Goal: Find specific page/section: Find specific page/section

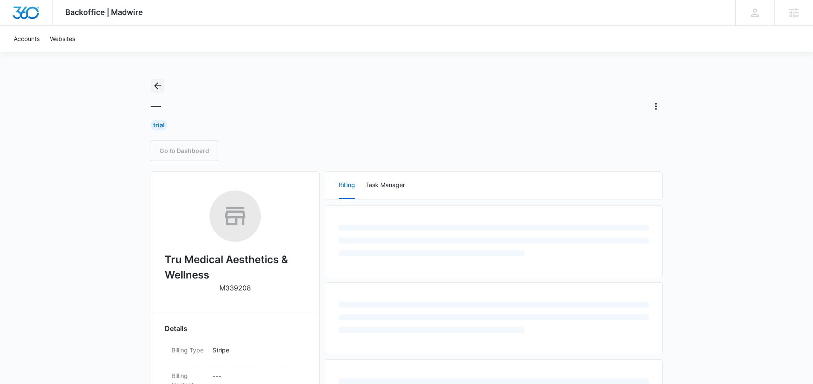
click at [159, 91] on button "Back" at bounding box center [158, 86] width 14 height 14
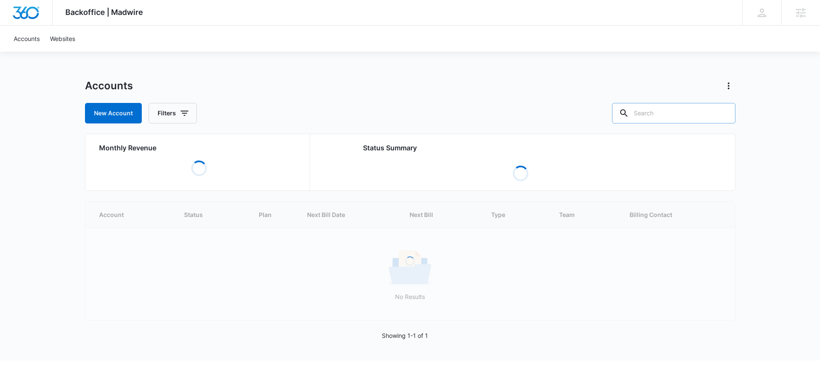
click at [696, 111] on input "text" at bounding box center [673, 113] width 123 height 20
type input "senara"
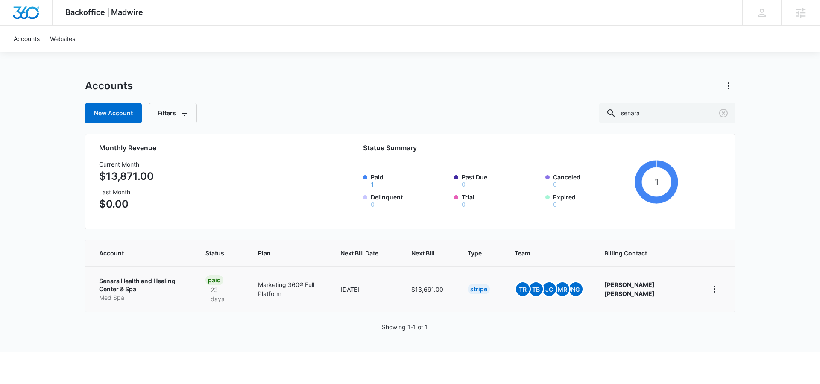
click at [153, 282] on p "Senara Health and Healing Center & Spa" at bounding box center [142, 285] width 86 height 17
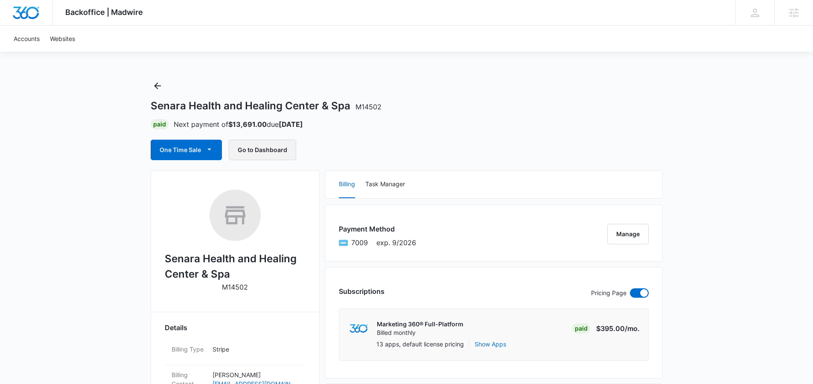
click at [266, 156] on button "Go to Dashboard" at bounding box center [262, 150] width 67 height 20
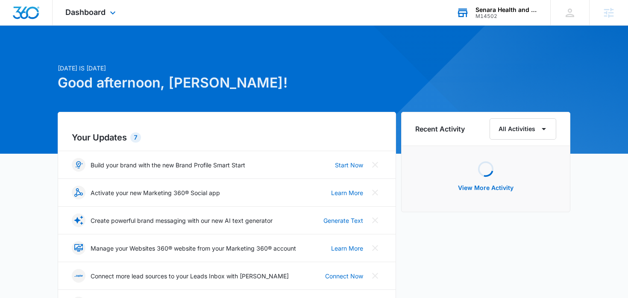
click at [487, 12] on div "Senara Health and Healing Center & Spa" at bounding box center [506, 9] width 62 height 7
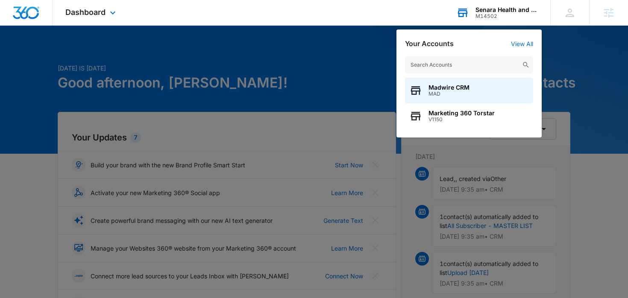
click at [441, 58] on input "text" at bounding box center [469, 64] width 128 height 17
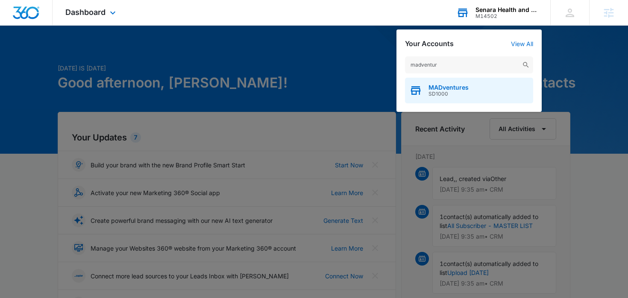
type input "madventur"
click at [433, 89] on span "MADventures" at bounding box center [448, 87] width 40 height 7
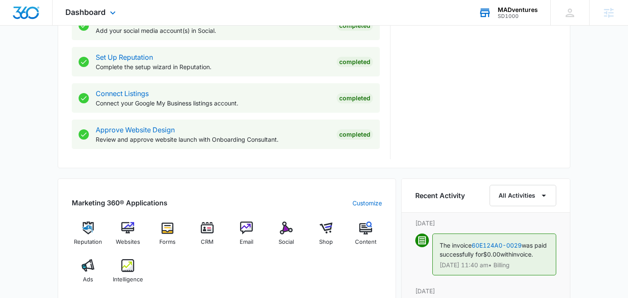
scroll to position [428, 0]
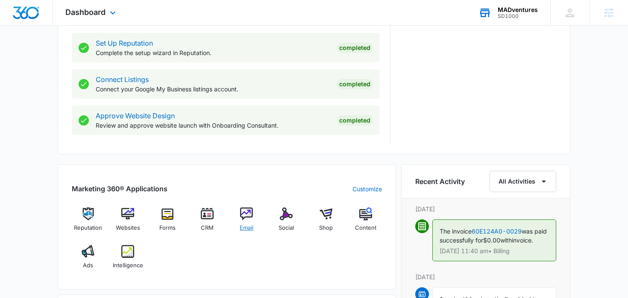
click at [251, 230] on span "Email" at bounding box center [247, 228] width 14 height 9
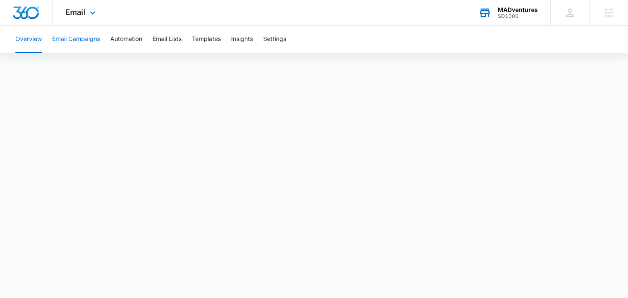
click at [99, 39] on button "Email Campaigns" at bounding box center [76, 39] width 48 height 27
